Goal: Information Seeking & Learning: Understand process/instructions

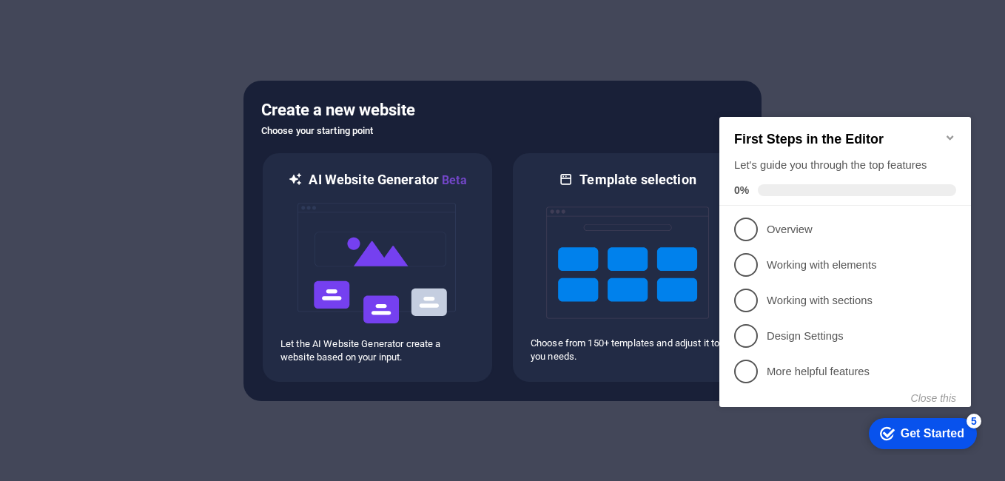
click at [950, 56] on div at bounding box center [502, 240] width 1005 height 481
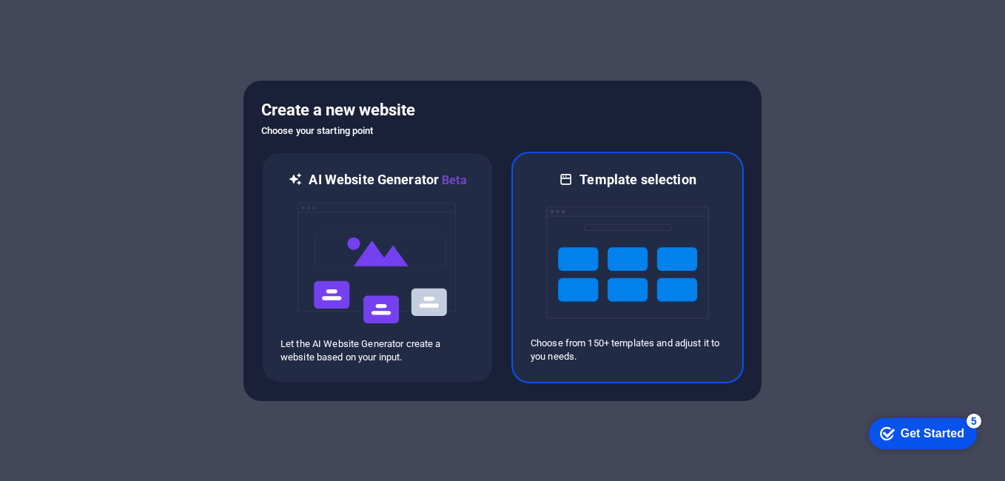
click at [652, 292] on img at bounding box center [627, 263] width 163 height 148
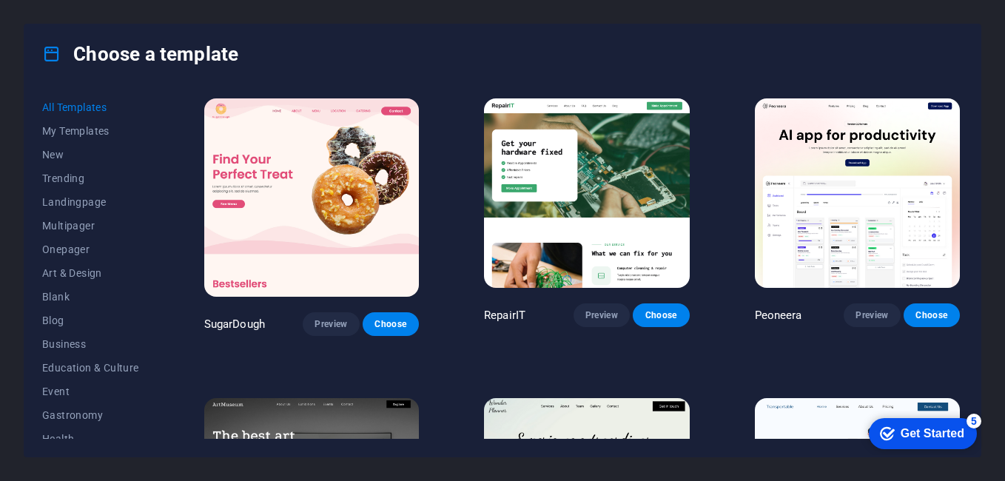
click at [312, 221] on img at bounding box center [311, 197] width 215 height 198
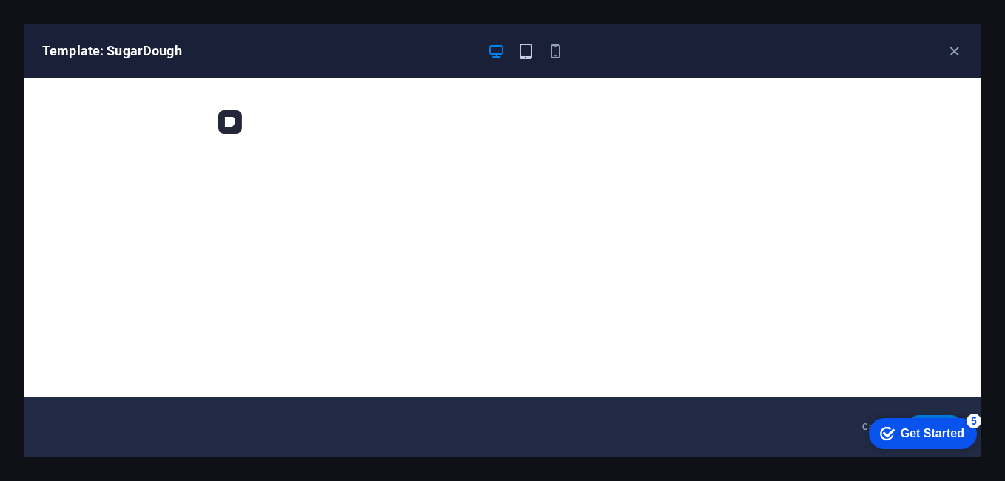
click at [522, 58] on icon "button" at bounding box center [525, 51] width 17 height 17
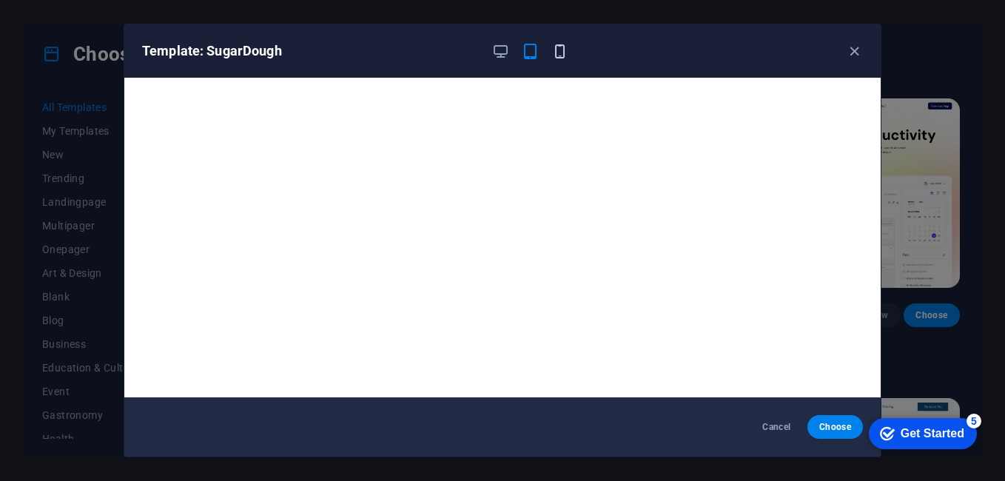
click at [560, 43] on icon "button" at bounding box center [559, 51] width 17 height 17
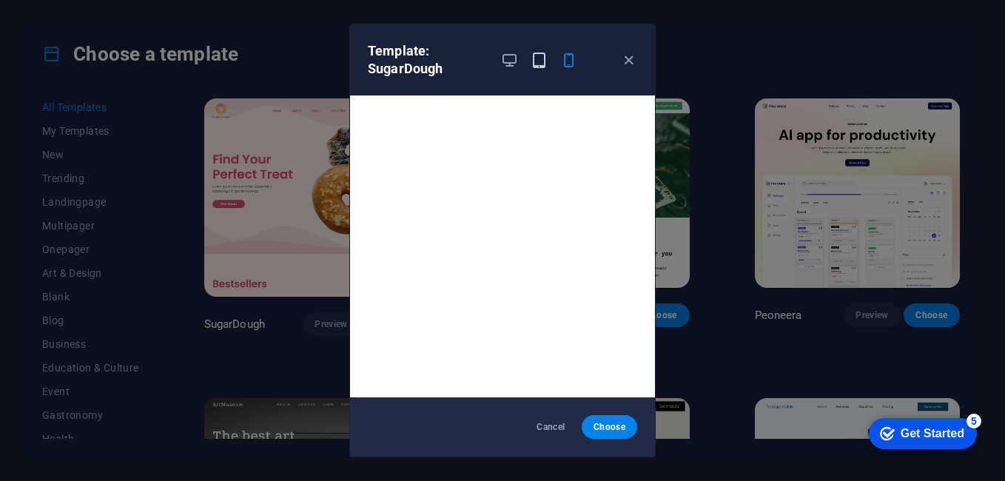
click at [541, 64] on icon "button" at bounding box center [539, 60] width 17 height 17
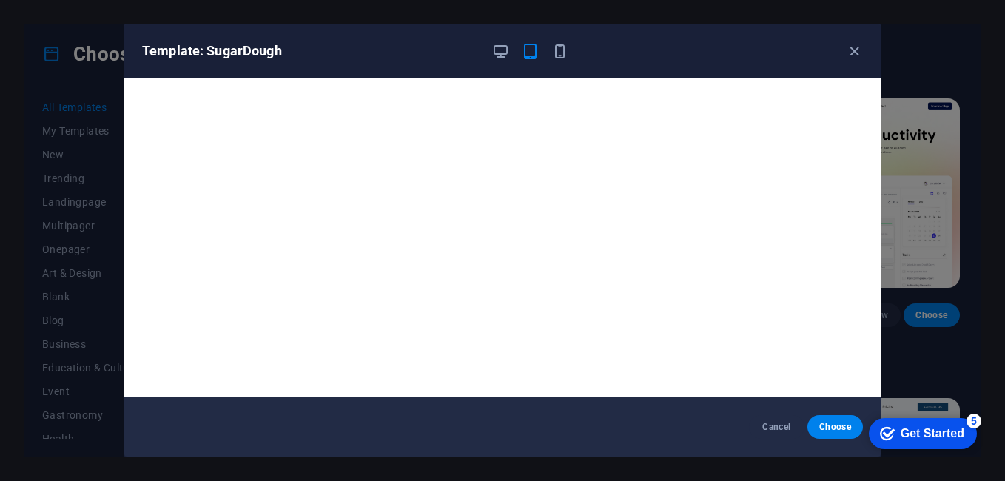
click at [928, 443] on div "checkmark Get Started 5" at bounding box center [923, 433] width 108 height 31
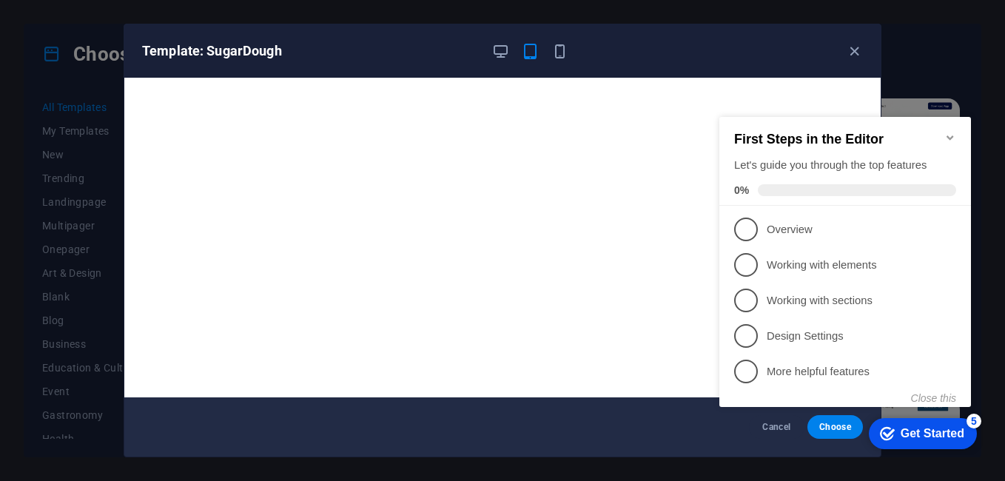
click at [947, 132] on icon "Minimize checklist" at bounding box center [950, 138] width 12 height 12
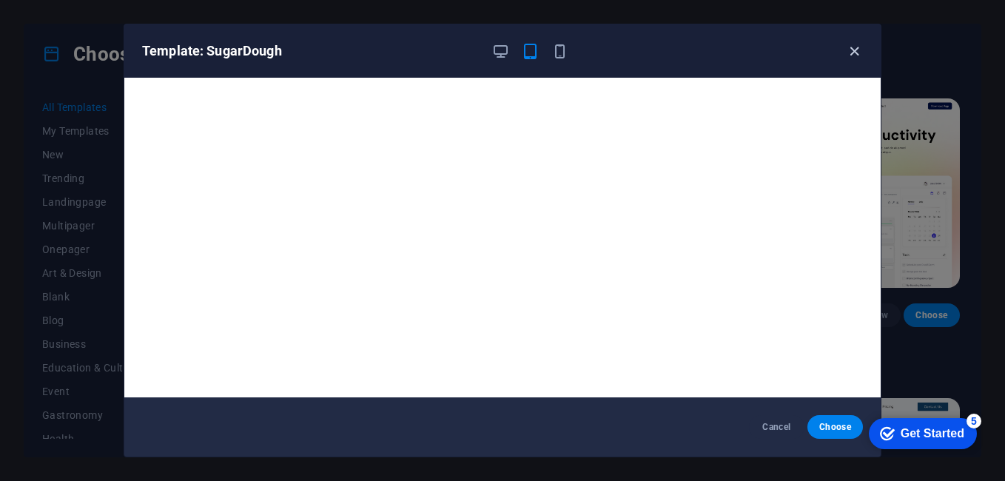
click at [838, 72] on div "Template: SugarDough" at bounding box center [502, 50] width 756 height 53
click at [852, 50] on icon "button" at bounding box center [854, 51] width 17 height 17
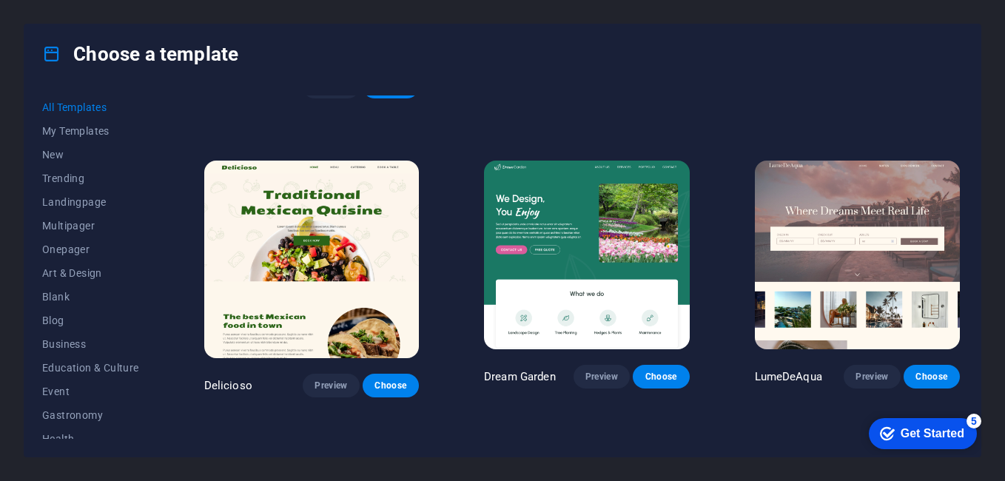
scroll to position [2040, 0]
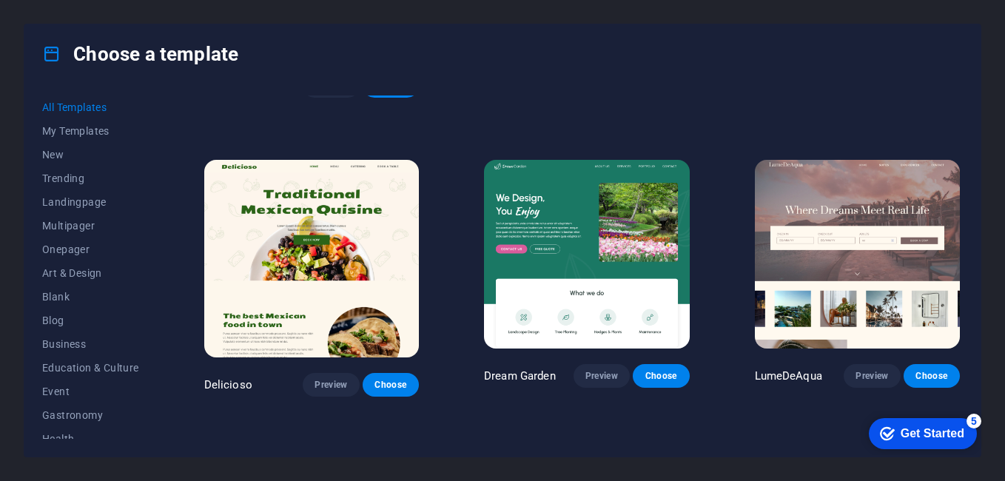
click at [315, 220] on img at bounding box center [311, 259] width 215 height 198
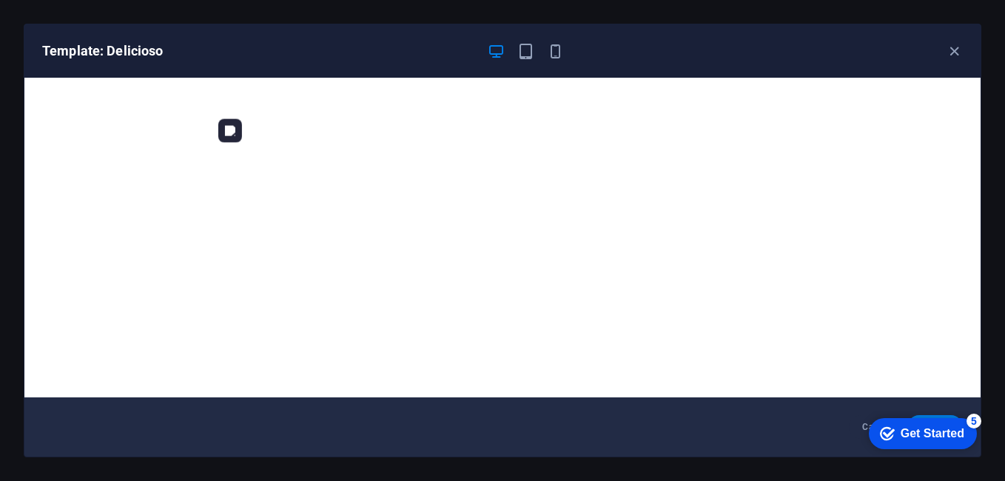
click at [955, 35] on div "Template: Delicioso" at bounding box center [502, 50] width 956 height 53
click at [947, 57] on icon "button" at bounding box center [954, 51] width 17 height 17
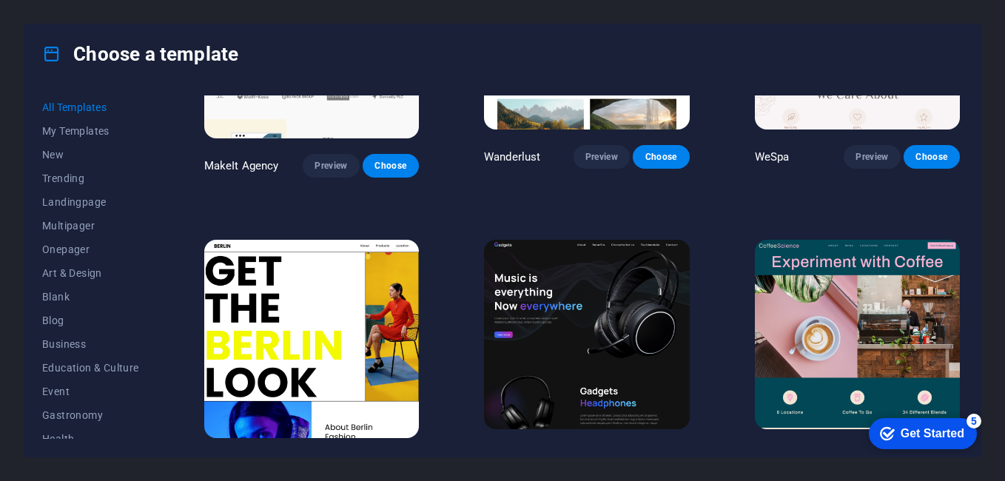
scroll to position [3160, 0]
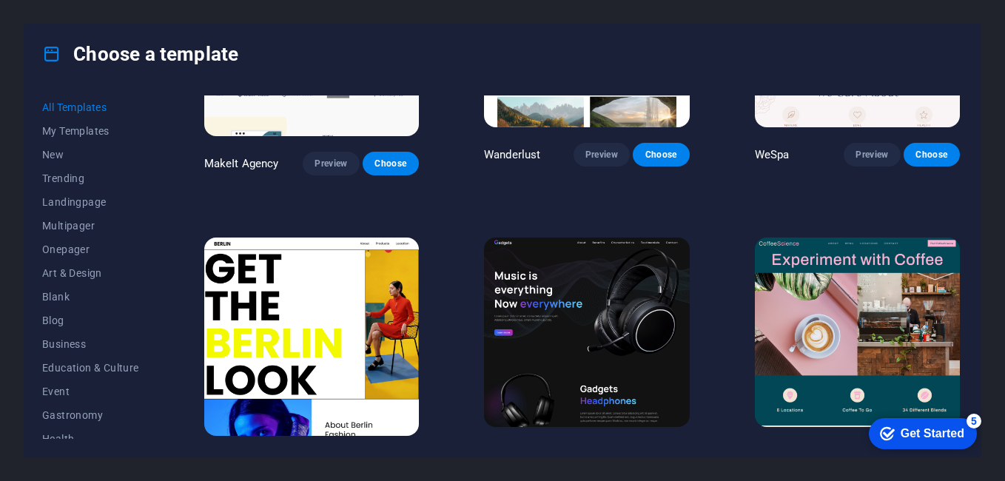
click at [609, 283] on img at bounding box center [586, 332] width 205 height 189
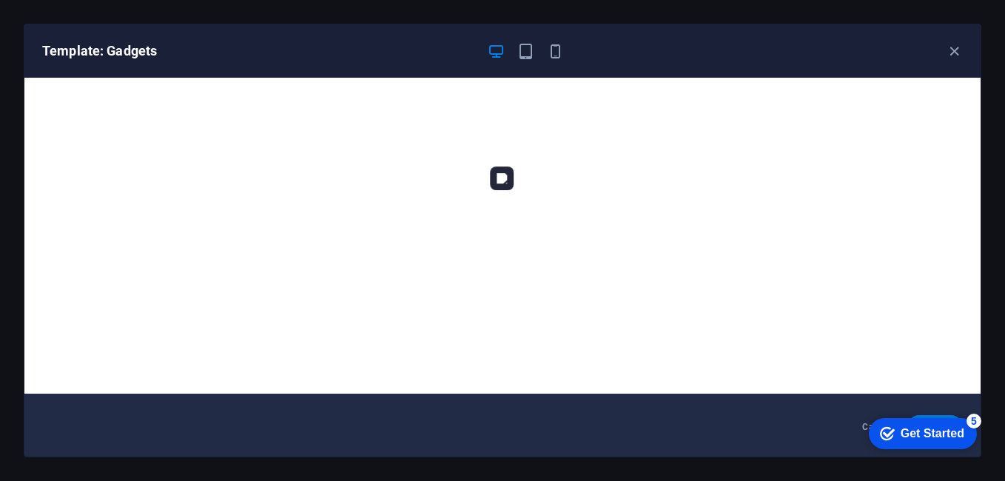
scroll to position [0, 0]
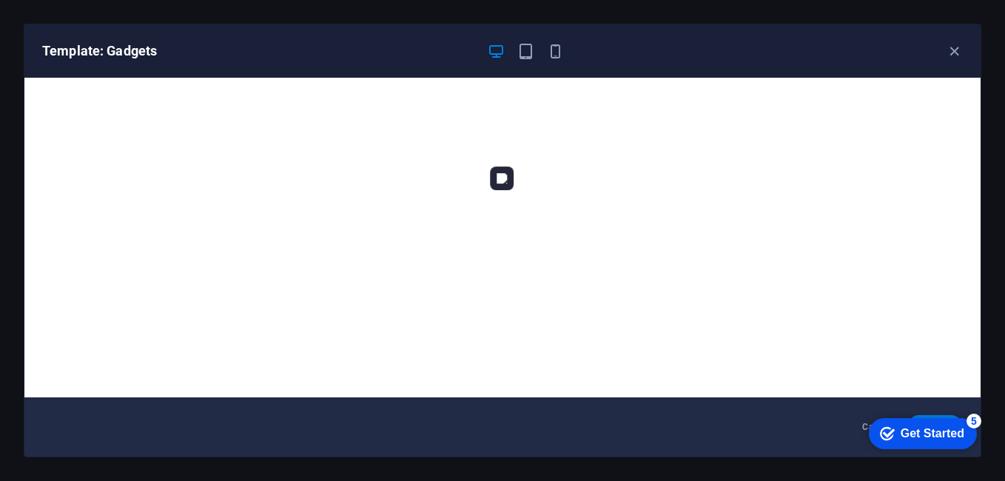
click at [916, 437] on div "Get Started" at bounding box center [933, 433] width 64 height 13
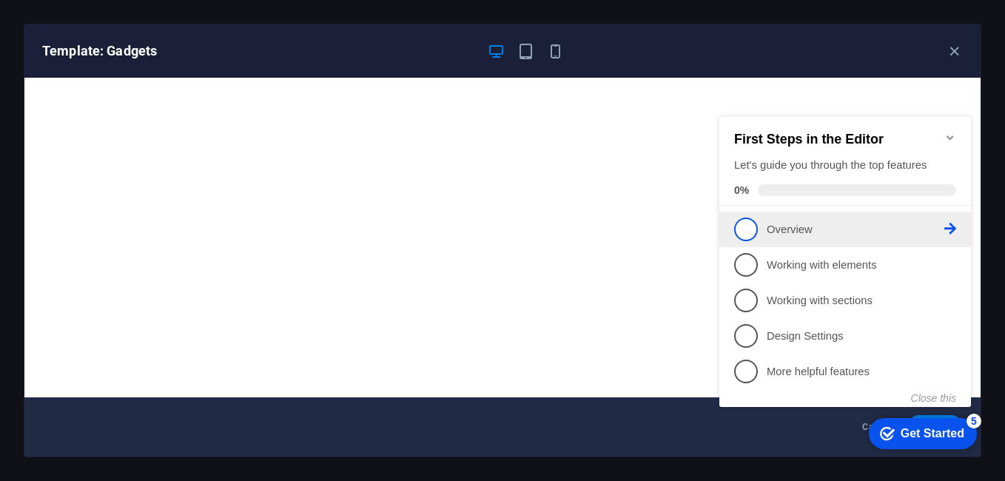
click at [747, 219] on span "1" at bounding box center [746, 230] width 24 height 24
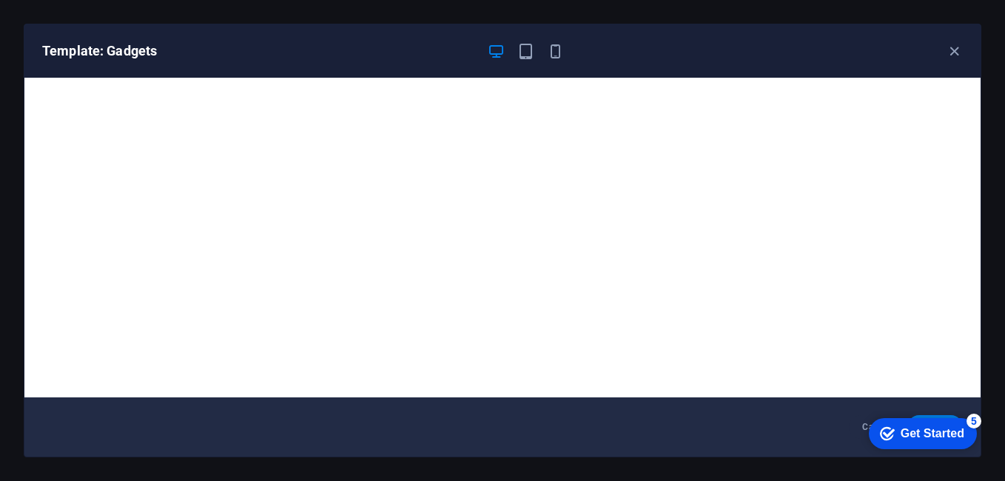
click at [921, 437] on div "Get Started" at bounding box center [933, 433] width 64 height 13
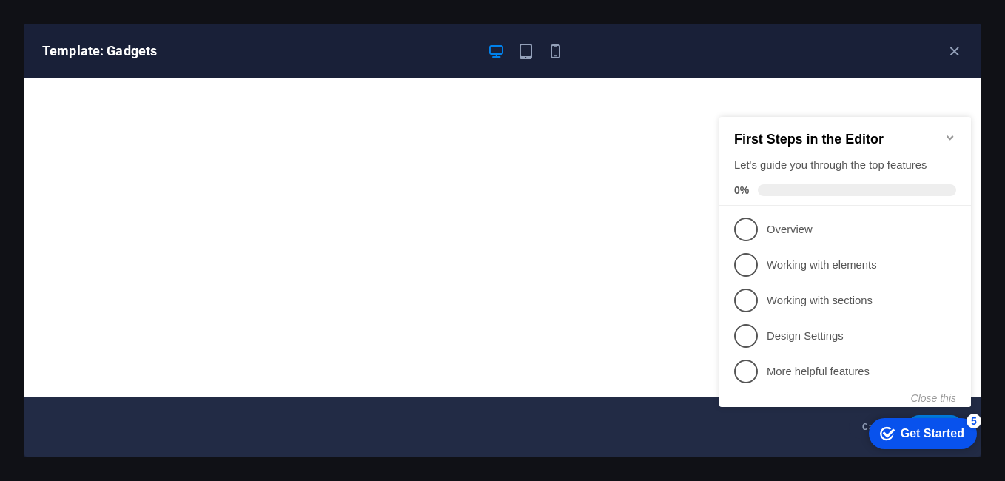
click at [870, 184] on span at bounding box center [857, 190] width 198 height 12
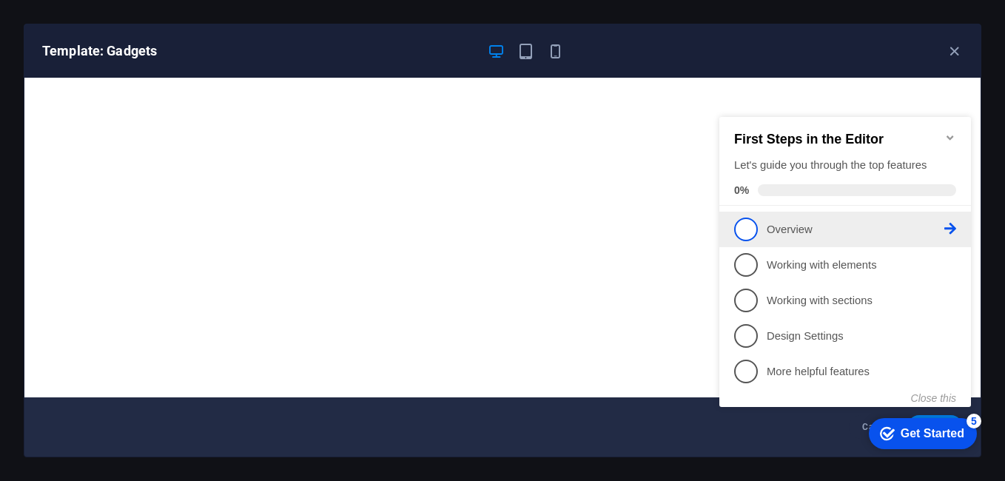
click at [739, 223] on span "1" at bounding box center [746, 230] width 24 height 24
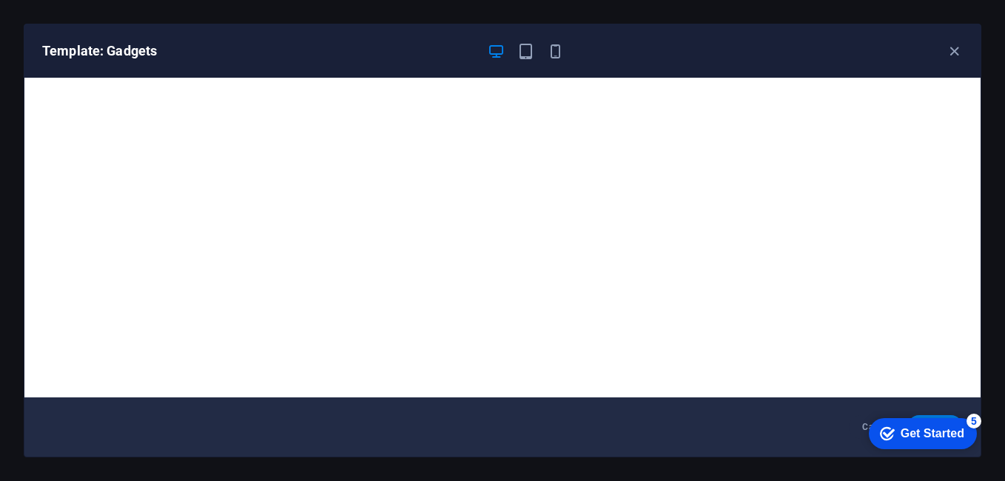
click at [977, 449] on div "checkmark Get Started 5" at bounding box center [923, 433] width 108 height 31
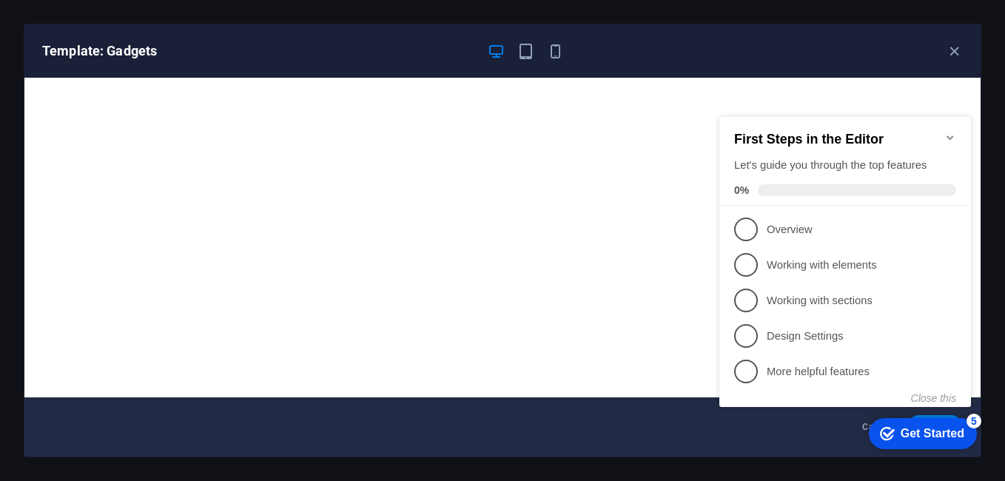
click at [950, 135] on icon "Minimize checklist" at bounding box center [950, 137] width 7 height 4
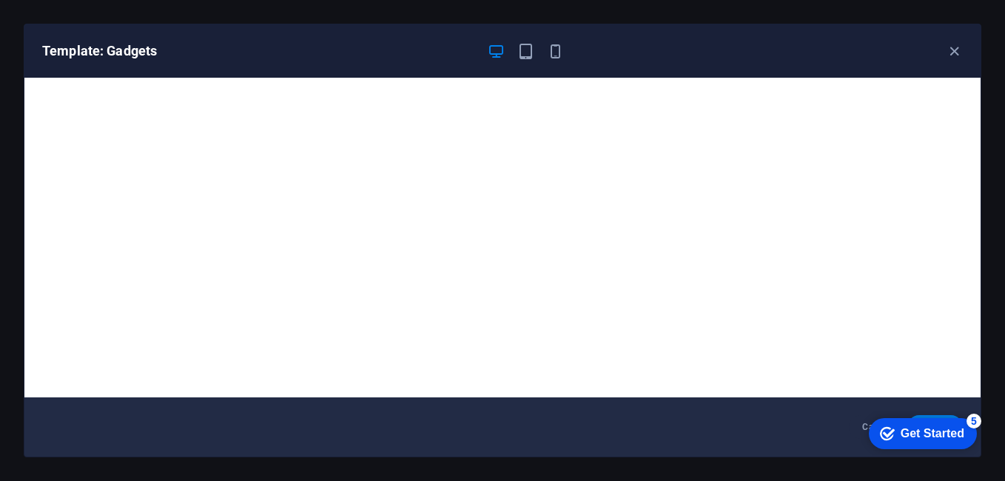
click at [947, 432] on div "Get Started" at bounding box center [933, 433] width 64 height 13
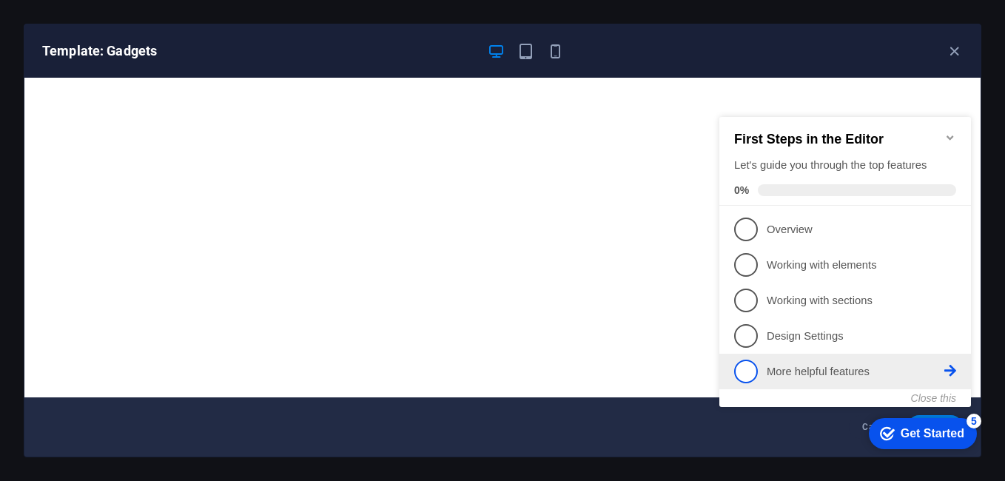
click at [819, 354] on li "5 More helpful features - incomplete" at bounding box center [845, 372] width 252 height 36
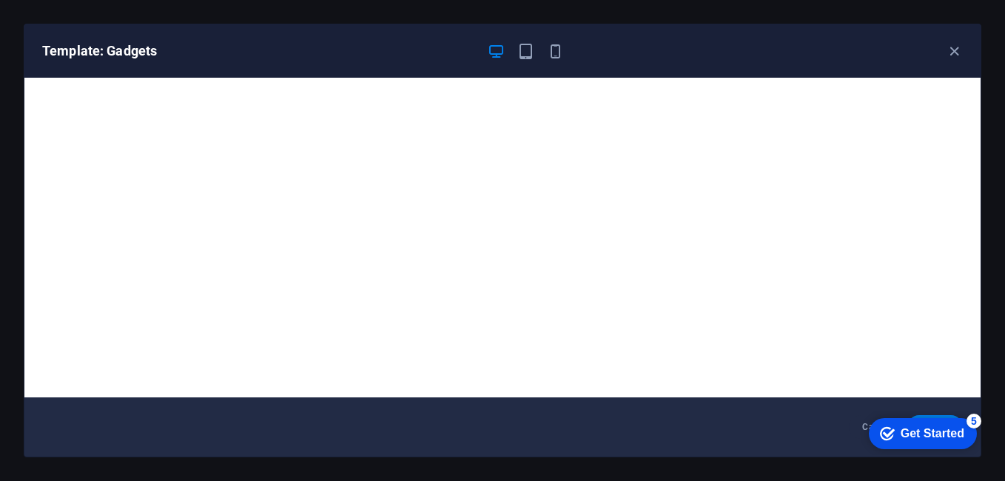
scroll to position [4, 0]
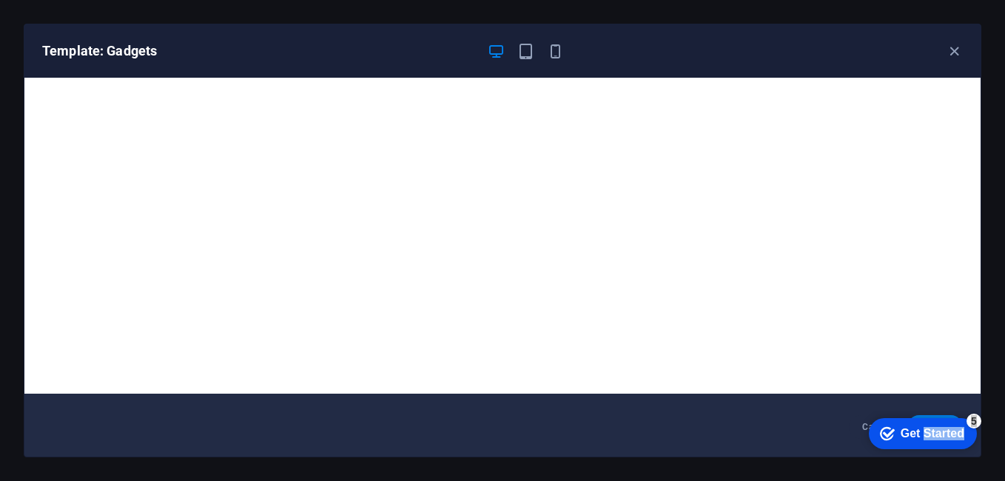
click at [941, 440] on div "Get Started" at bounding box center [933, 433] width 64 height 13
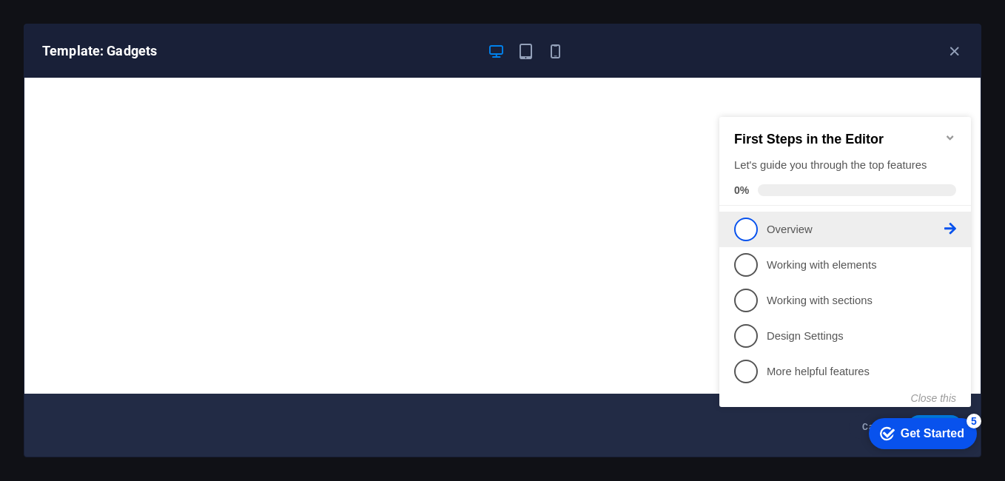
click at [740, 230] on span "1" at bounding box center [746, 230] width 24 height 24
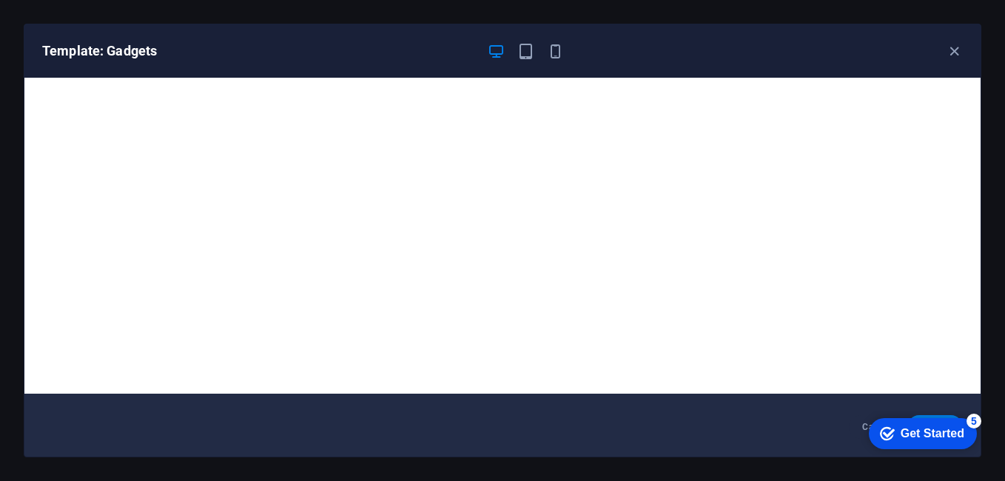
click at [916, 438] on div "Get Started" at bounding box center [933, 433] width 64 height 13
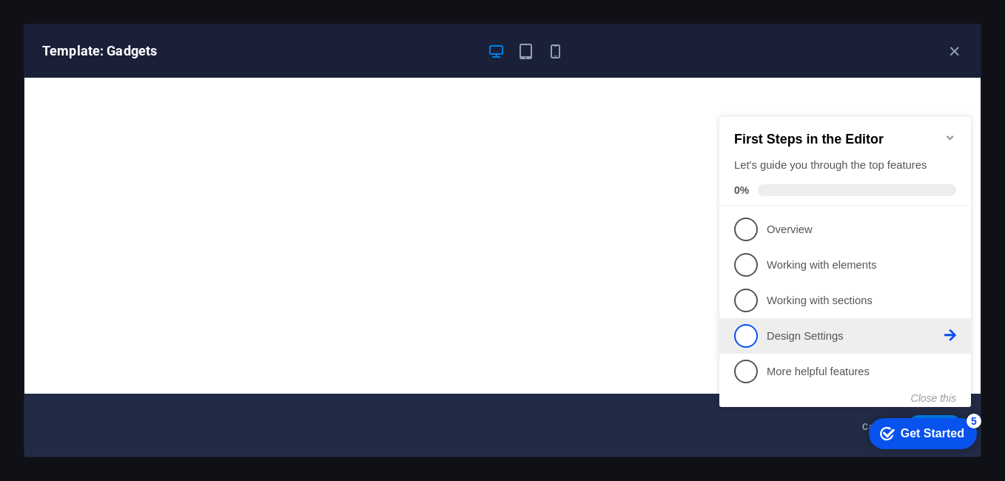
click at [759, 337] on link "4 Design Settings - incomplete" at bounding box center [845, 336] width 222 height 24
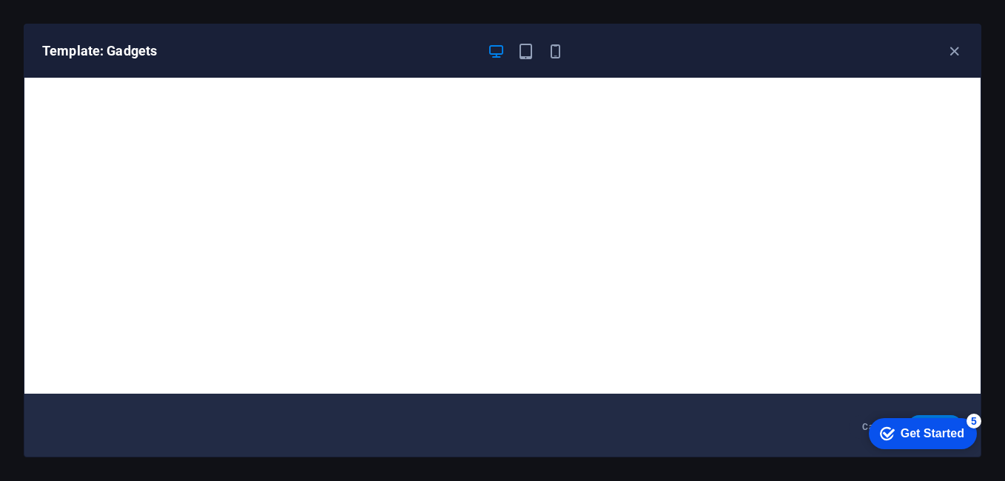
click at [964, 440] on div "Get Started" at bounding box center [933, 433] width 64 height 13
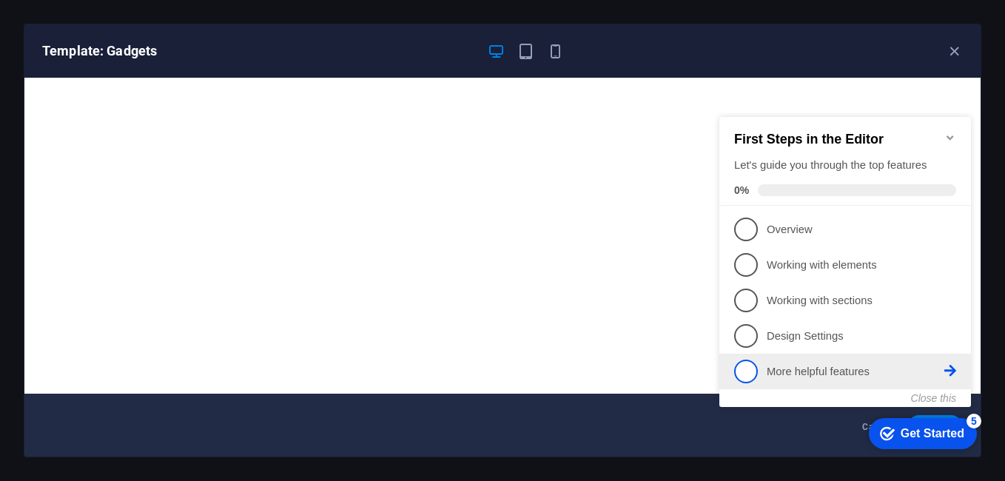
click at [749, 375] on span "5" at bounding box center [746, 372] width 24 height 24
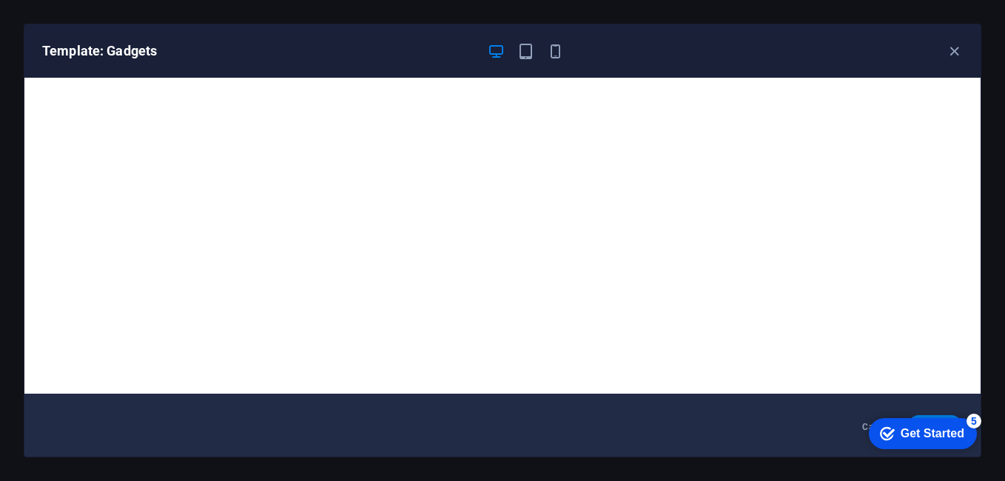
click at [964, 440] on div "Get Started" at bounding box center [933, 433] width 64 height 13
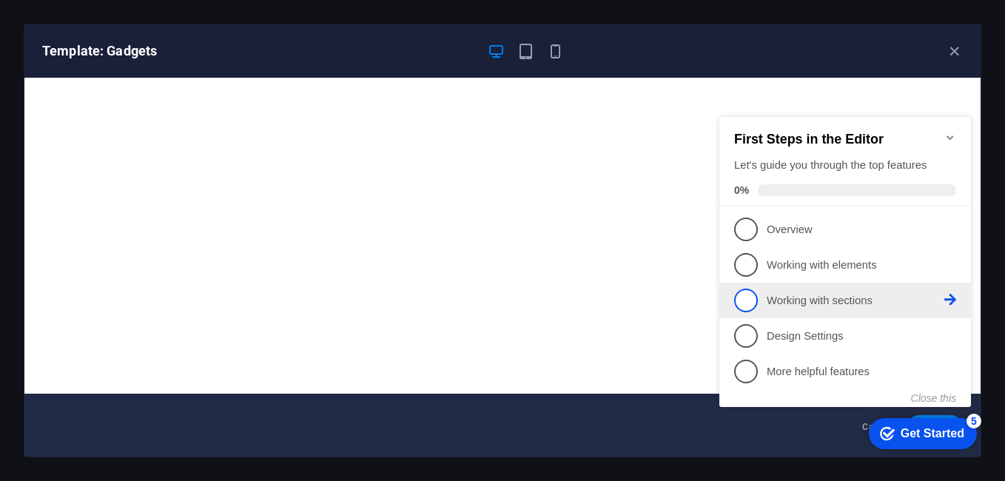
click at [759, 289] on link "3 Working with sections - incomplete" at bounding box center [845, 301] width 222 height 24
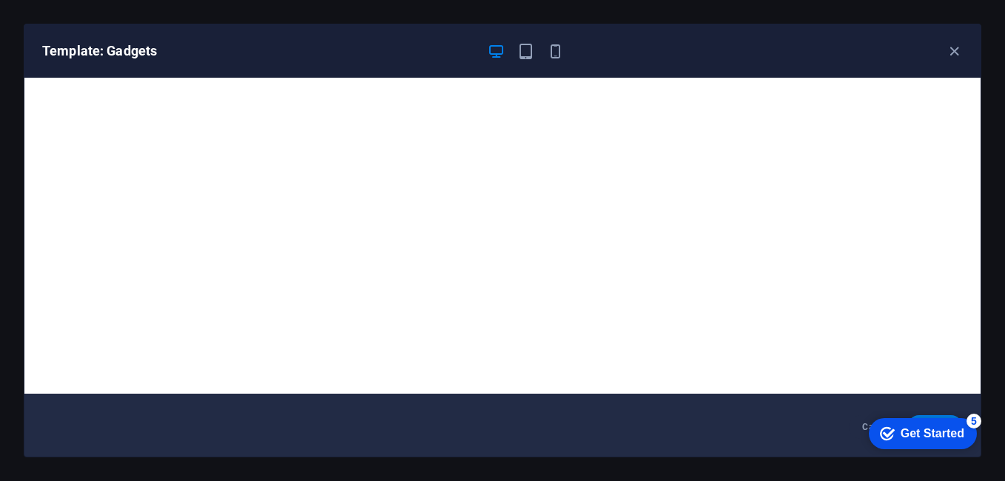
click at [943, 448] on div "checkmark Get Started 5" at bounding box center [923, 433] width 108 height 31
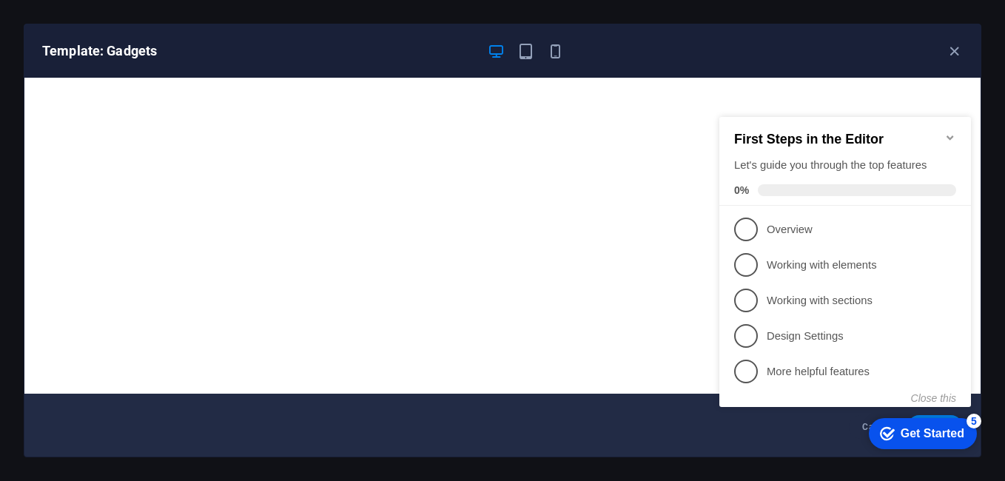
click at [764, 237] on link "1 Overview - incomplete" at bounding box center [845, 230] width 222 height 24
click at [750, 238] on div "checkmark Get Started 5 First Steps in the Editor Let's guide you through the t…" at bounding box center [847, 275] width 269 height 360
